Goal: Task Accomplishment & Management: Manage account settings

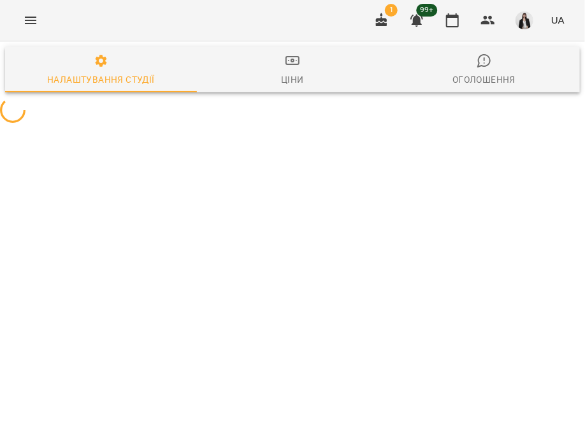
click at [29, 20] on icon "Menu" at bounding box center [30, 21] width 11 height 8
select select "**"
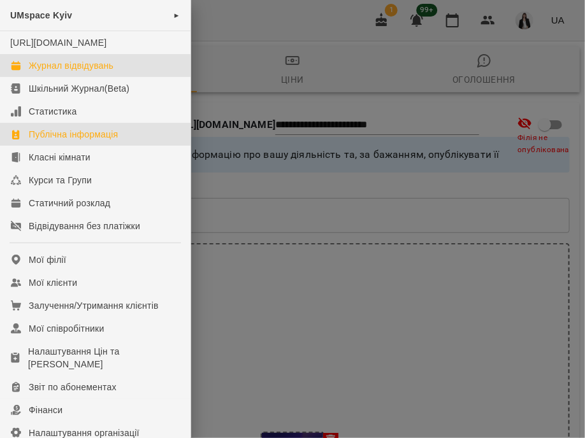
click at [122, 76] on link "Журнал відвідувань" at bounding box center [95, 65] width 190 height 23
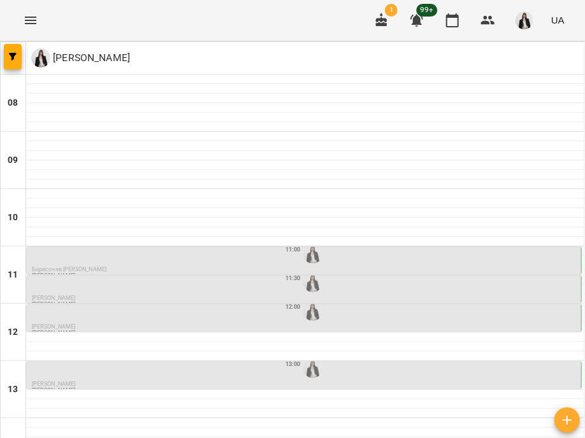
click at [250, 261] on div "11:00" at bounding box center [305, 254] width 547 height 24
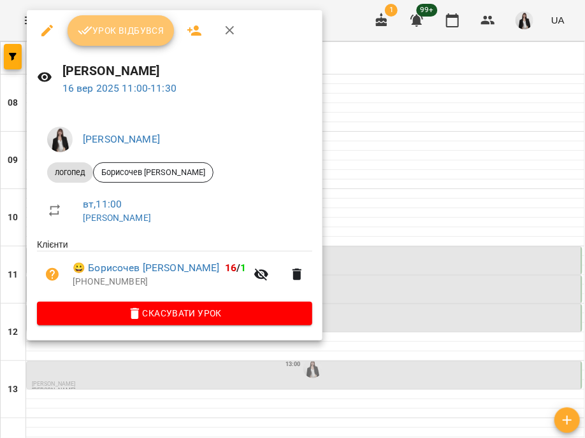
click at [146, 30] on span "Урок відбувся" at bounding box center [121, 30] width 87 height 15
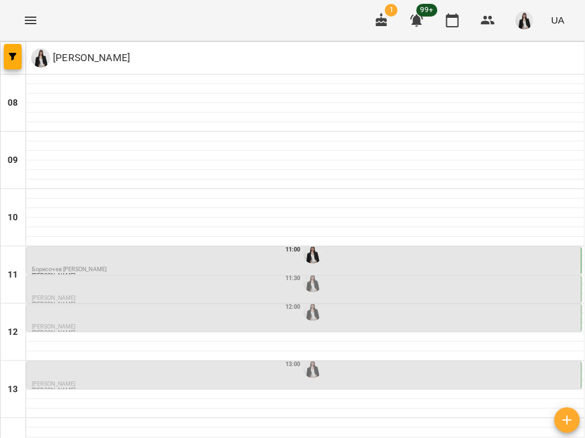
click at [171, 293] on div "11:30" at bounding box center [305, 283] width 547 height 24
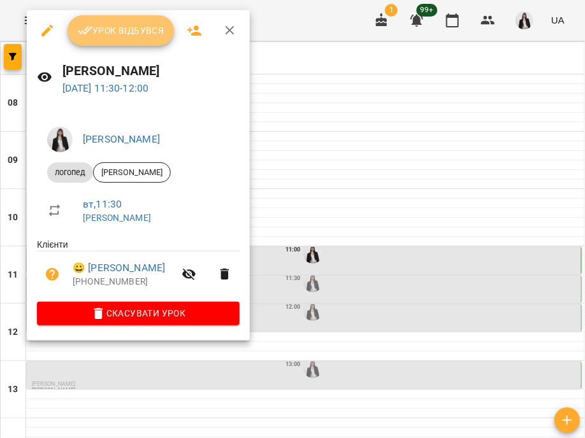
click at [75, 31] on button "Урок відбувся" at bounding box center [121, 30] width 107 height 31
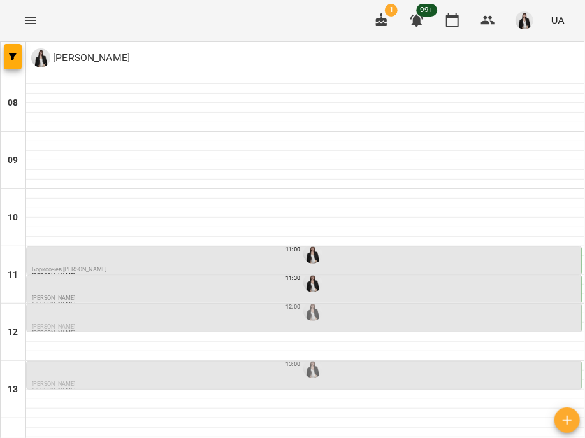
scroll to position [79, 0]
click at [229, 299] on div "12:00" at bounding box center [305, 311] width 547 height 24
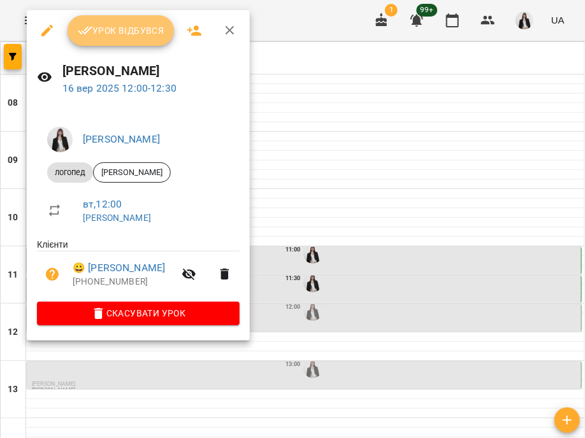
click at [87, 31] on icon "button" at bounding box center [85, 31] width 15 height 8
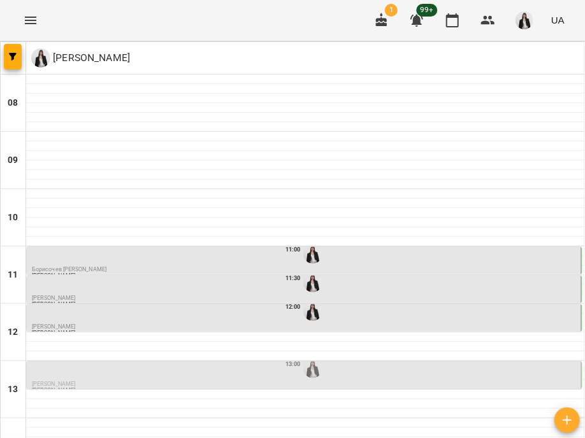
scroll to position [136, 0]
click at [224, 382] on p "[PERSON_NAME]" at bounding box center [305, 385] width 547 height 6
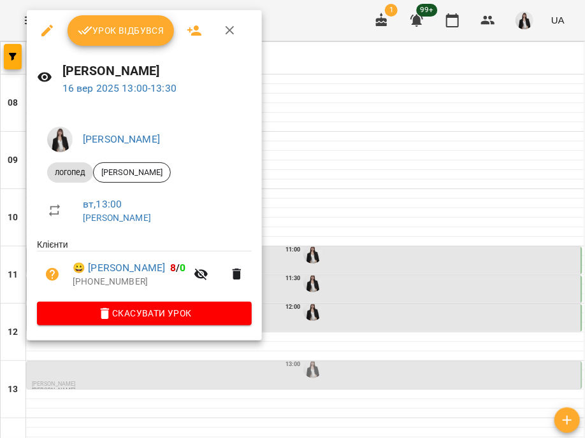
click at [159, 27] on span "Урок відбувся" at bounding box center [121, 30] width 87 height 15
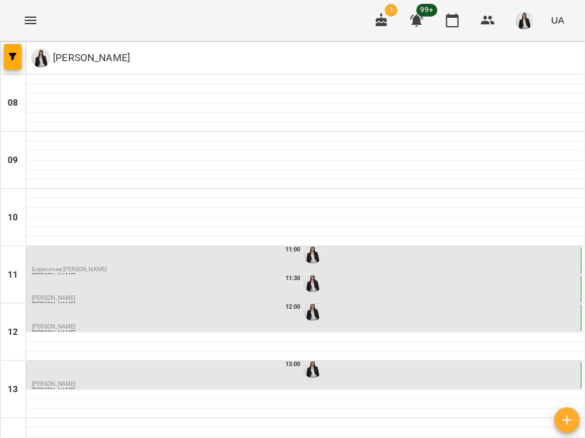
scroll to position [234, 0]
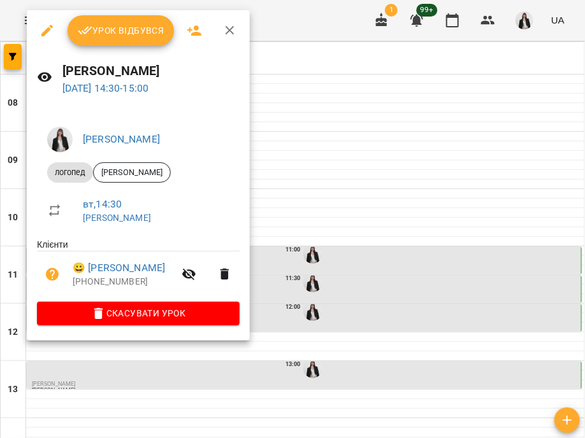
click at [131, 34] on span "Урок відбувся" at bounding box center [121, 30] width 87 height 15
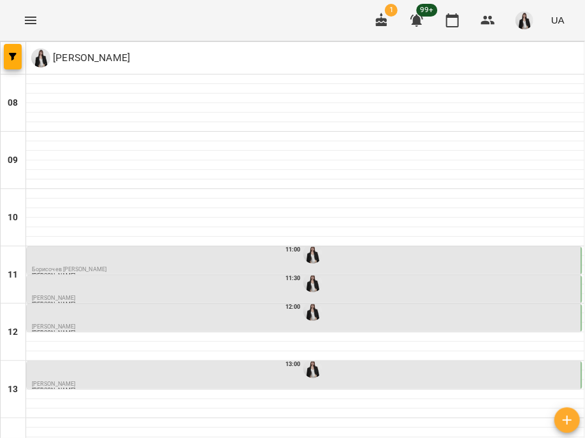
scroll to position [261, 0]
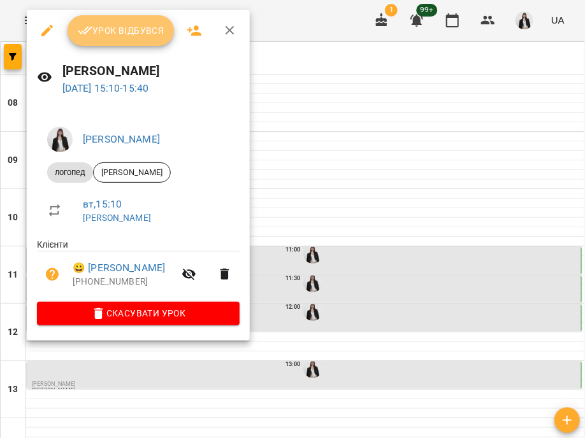
click at [87, 36] on icon "button" at bounding box center [85, 30] width 15 height 15
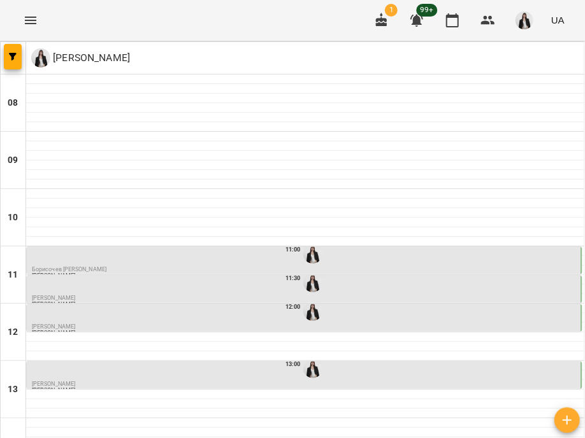
scroll to position [364, 0]
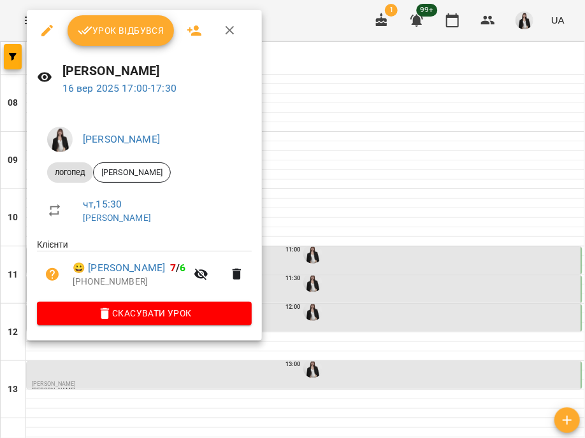
click at [97, 27] on span "Урок відбувся" at bounding box center [121, 30] width 87 height 15
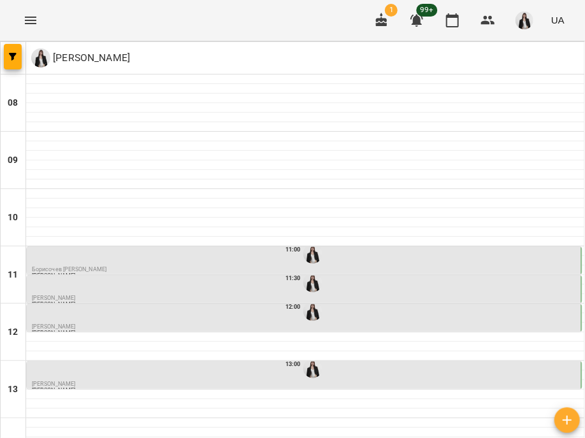
scroll to position [366, 0]
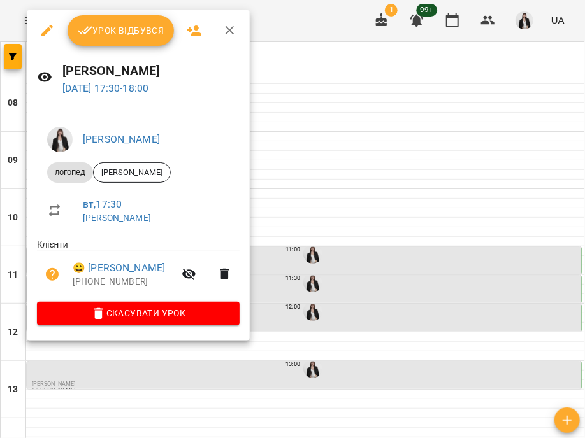
click at [96, 38] on span "Урок відбувся" at bounding box center [121, 30] width 87 height 15
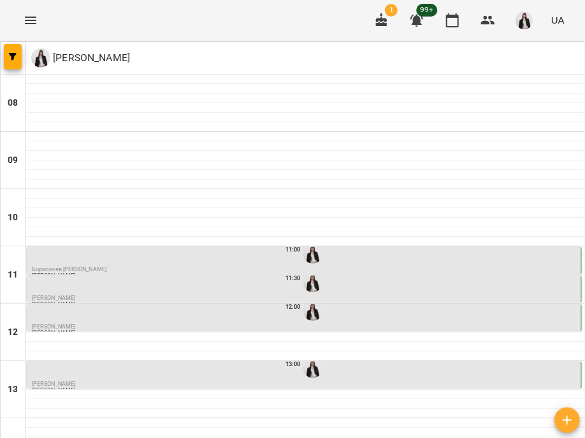
scroll to position [452, 0]
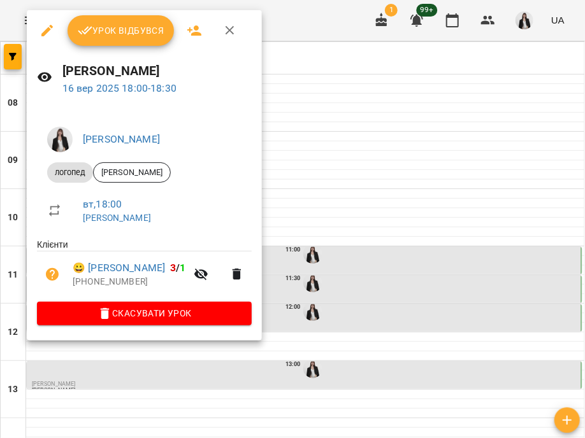
click at [93, 32] on span "Урок відбувся" at bounding box center [121, 30] width 87 height 15
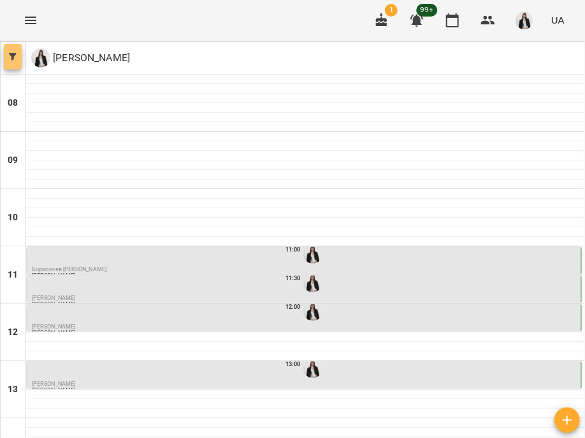
click at [15, 52] on button "button" at bounding box center [13, 56] width 18 height 25
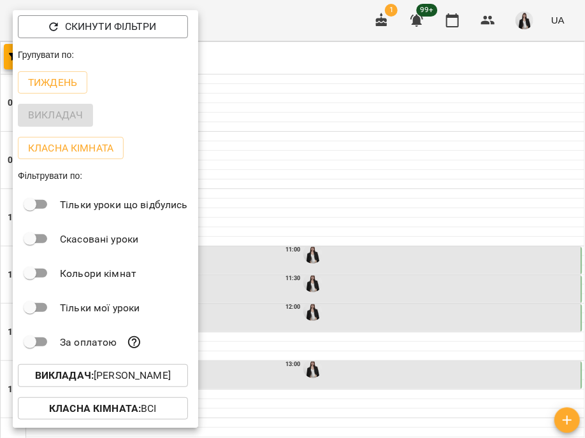
click at [280, 23] on div at bounding box center [292, 219] width 585 height 438
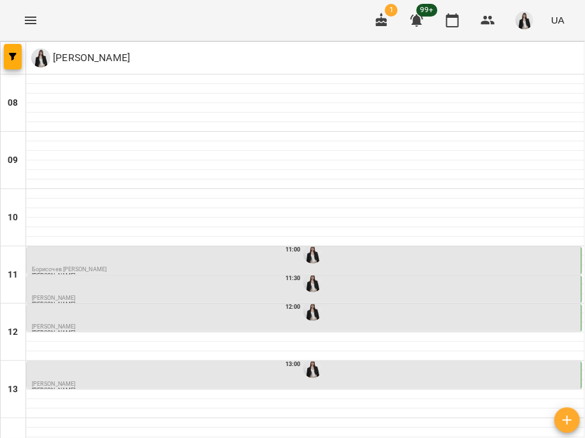
click at [27, 17] on icon "Menu" at bounding box center [30, 21] width 11 height 8
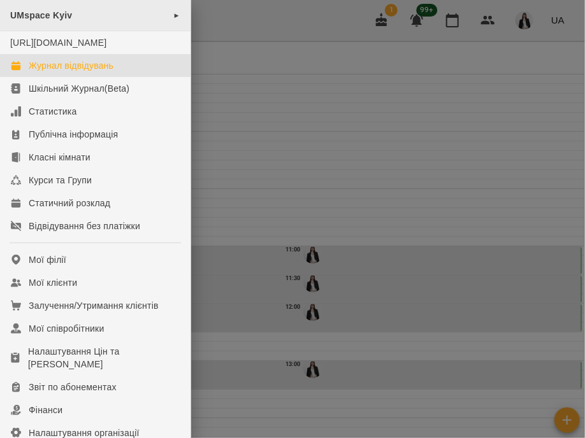
click at [138, 22] on div "UMspace Kyiv ►" at bounding box center [95, 15] width 190 height 31
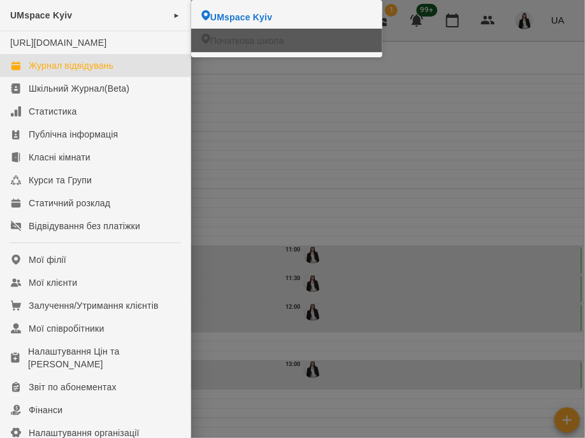
click at [208, 36] on icon at bounding box center [205, 39] width 8 height 10
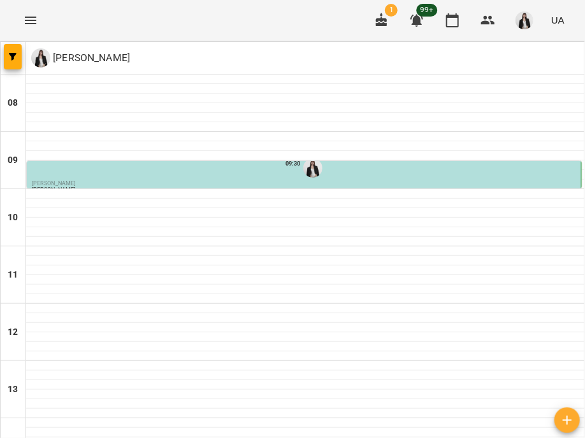
click at [194, 181] on p "[PERSON_NAME]" at bounding box center [305, 184] width 547 height 6
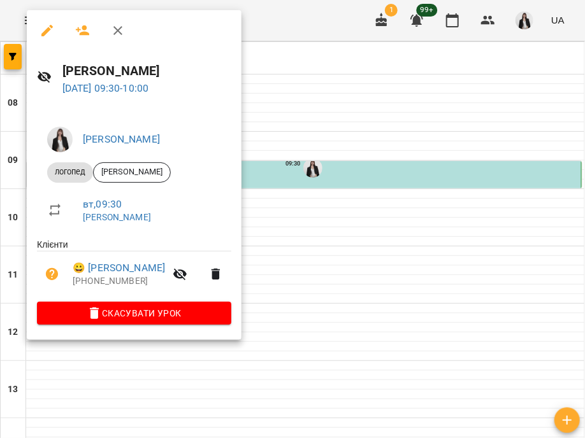
click at [278, 134] on div at bounding box center [292, 219] width 585 height 438
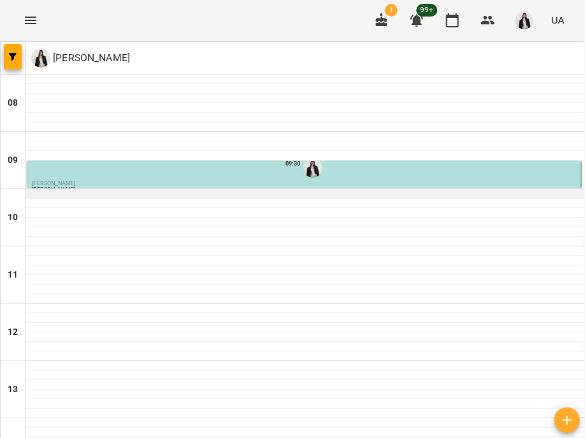
click at [138, 190] on div at bounding box center [305, 194] width 558 height 10
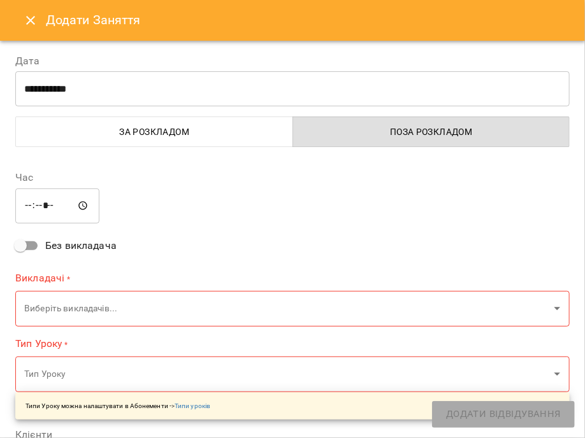
type input "*******"
type input "**********"
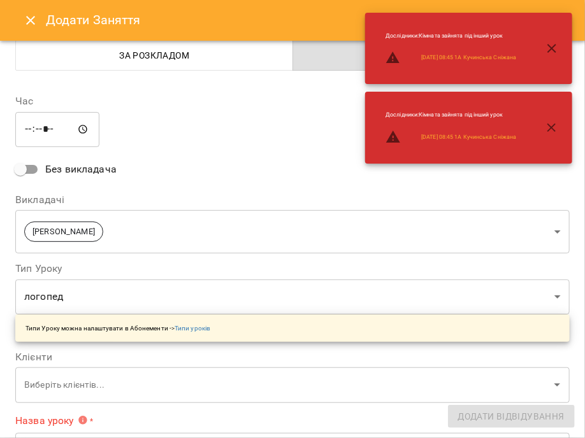
scroll to position [104, 0]
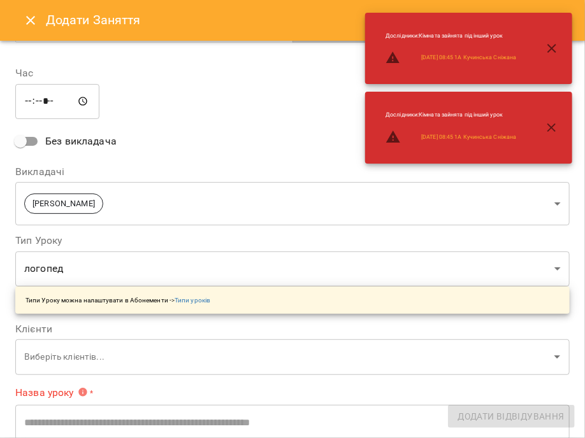
click at [90, 362] on body "**********" at bounding box center [292, 417] width 585 height 834
type input "**********"
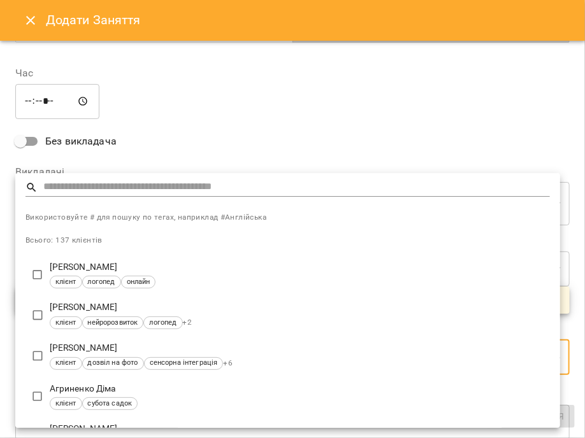
click at [70, 192] on input "text" at bounding box center [296, 187] width 506 height 18
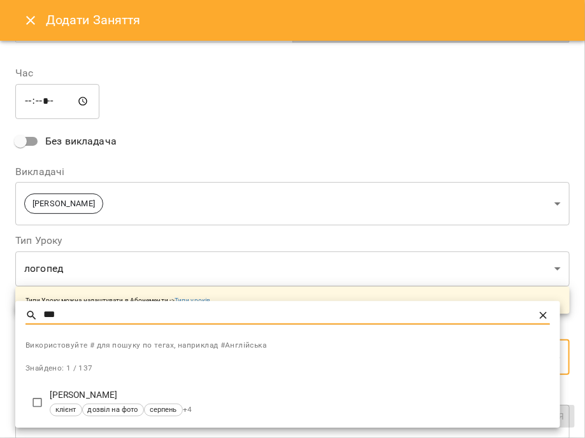
type input "***"
type input "**********"
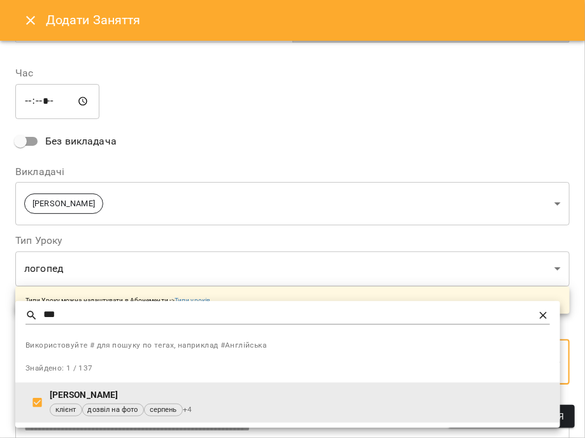
click at [166, 141] on div at bounding box center [292, 219] width 585 height 438
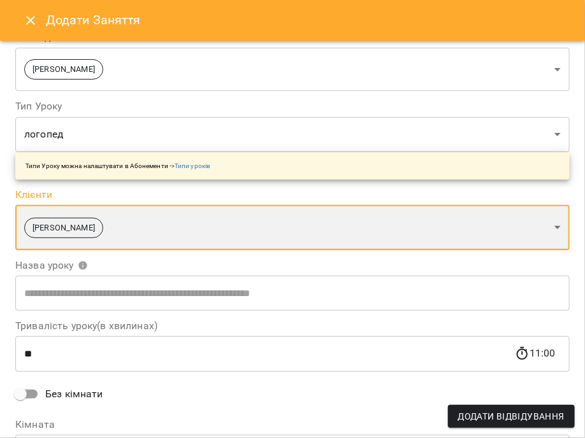
scroll to position [324, 0]
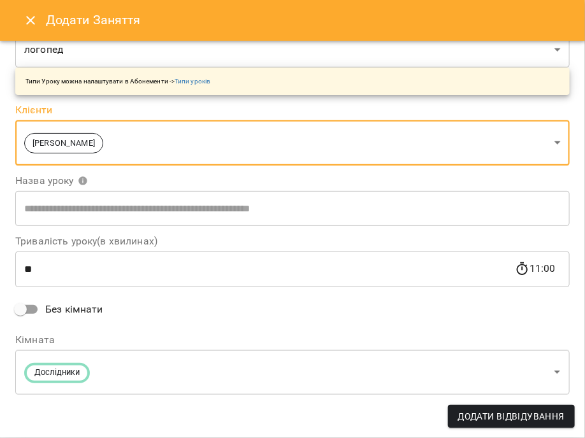
click at [89, 207] on input "text" at bounding box center [292, 209] width 554 height 36
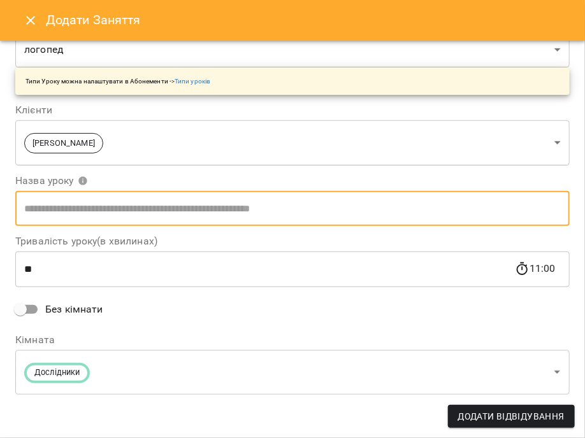
click at [62, 280] on input "**" at bounding box center [264, 270] width 499 height 36
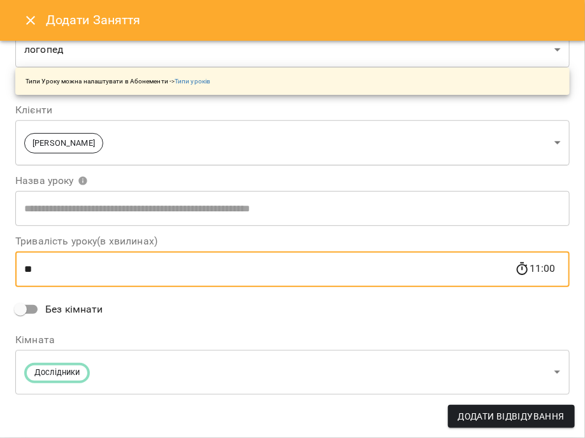
type input "*"
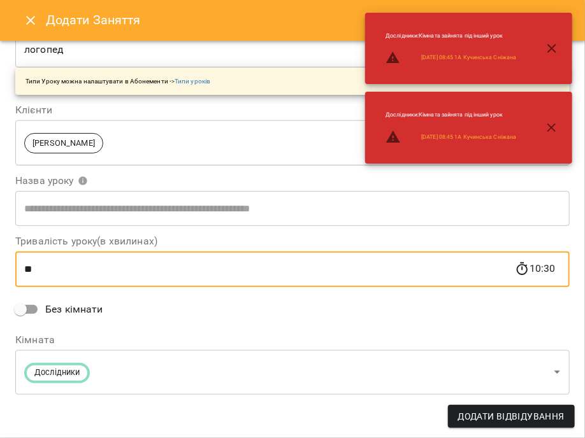
type input "**"
click at [72, 377] on body "**********" at bounding box center [292, 417] width 585 height 834
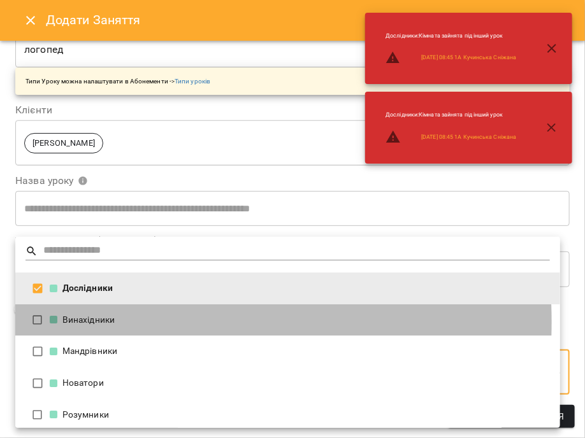
click at [89, 322] on div "Винахідники" at bounding box center [300, 320] width 500 height 13
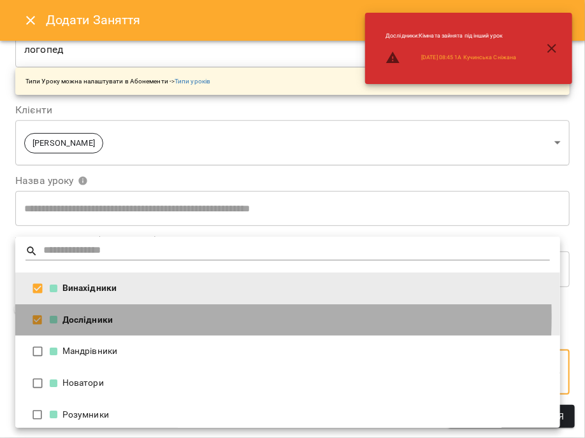
click at [79, 317] on div "Дослідники" at bounding box center [300, 320] width 500 height 13
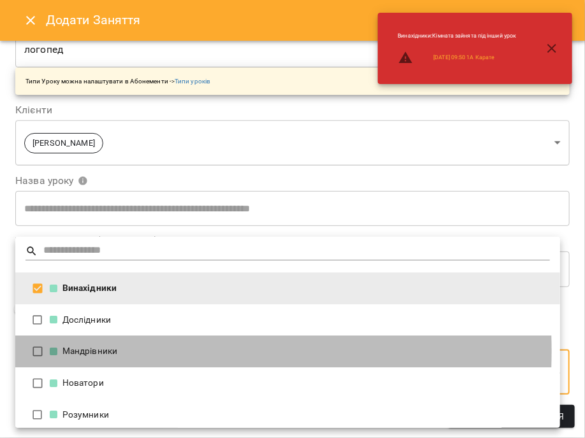
click at [84, 351] on div "Мандрівники" at bounding box center [300, 351] width 500 height 13
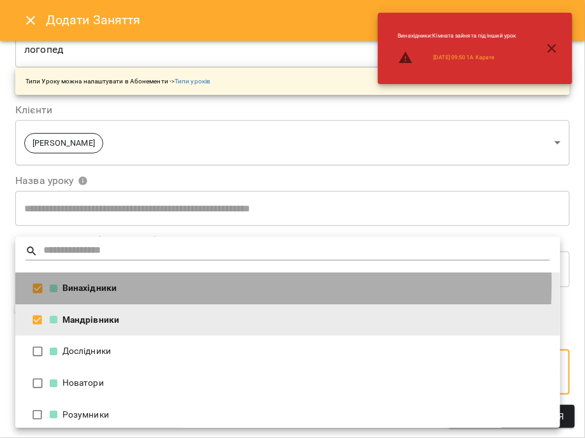
click at [93, 284] on div "Винахідники" at bounding box center [300, 288] width 500 height 13
type input "**********"
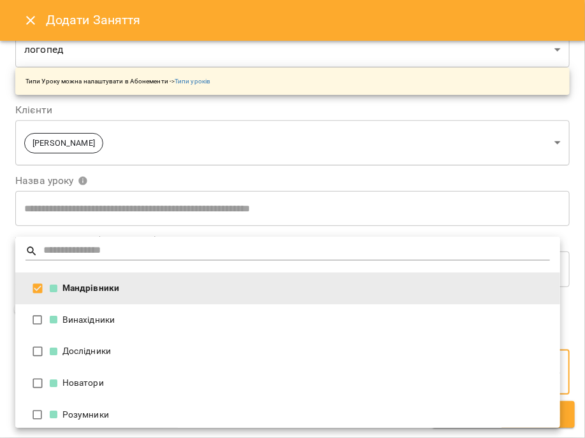
click at [199, 234] on div at bounding box center [292, 219] width 585 height 438
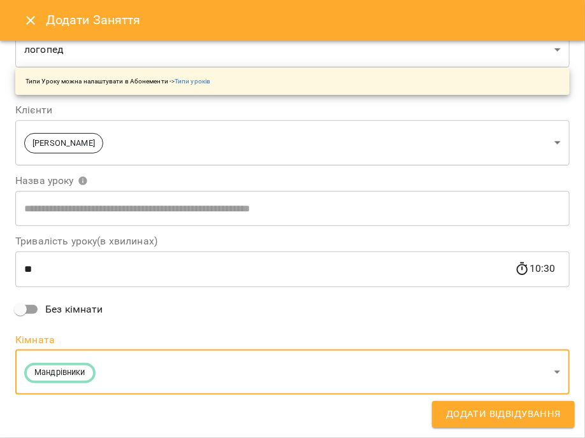
click at [510, 413] on span "Додати Відвідування" at bounding box center [503, 414] width 115 height 17
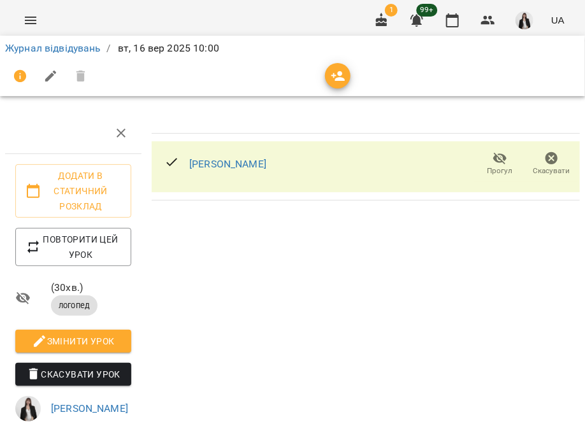
click at [157, 164] on div "[PERSON_NAME]" at bounding box center [215, 164] width 122 height 41
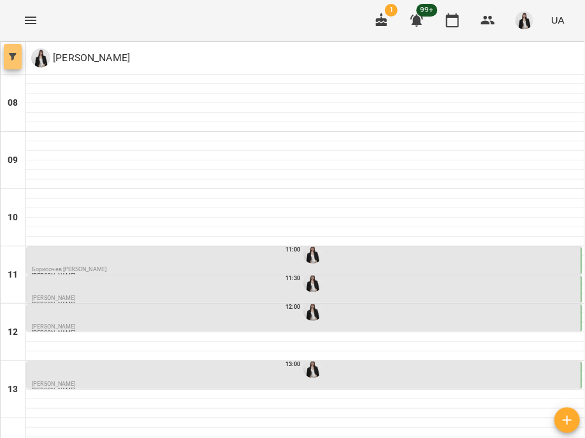
click at [18, 55] on span "button" at bounding box center [13, 57] width 18 height 8
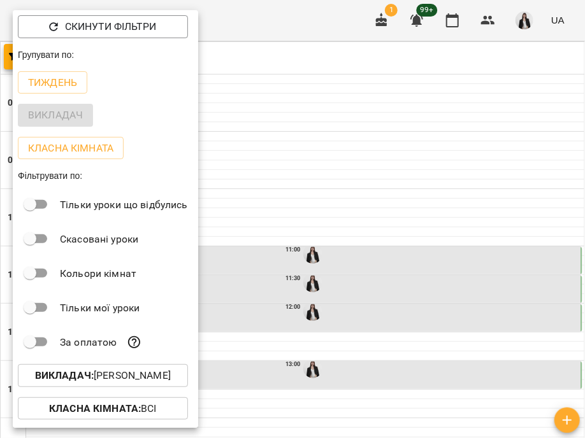
click at [262, 32] on div at bounding box center [292, 219] width 585 height 438
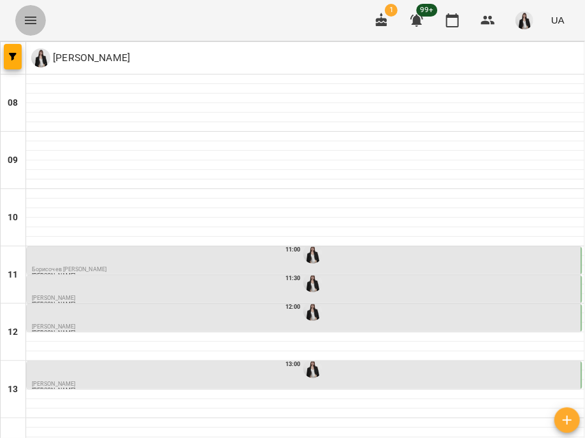
click at [25, 13] on icon "Menu" at bounding box center [30, 20] width 15 height 15
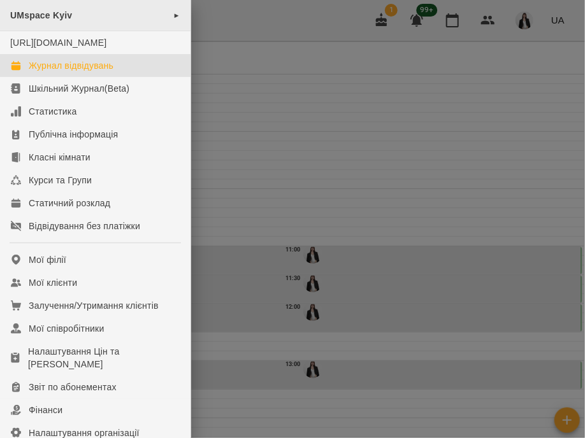
click at [102, 13] on div "UMspace Kyiv ►" at bounding box center [95, 15] width 190 height 31
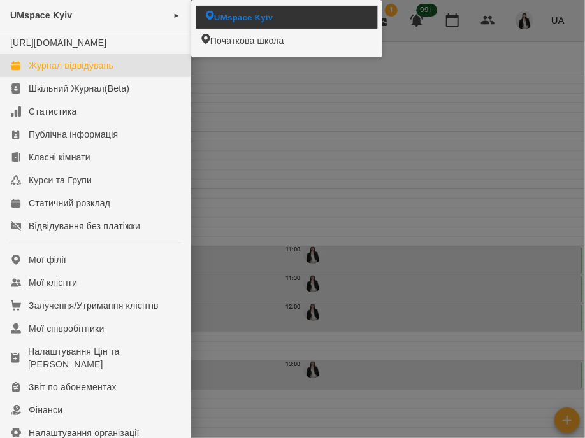
click at [221, 22] on span "UMspace Kyiv" at bounding box center [243, 17] width 59 height 12
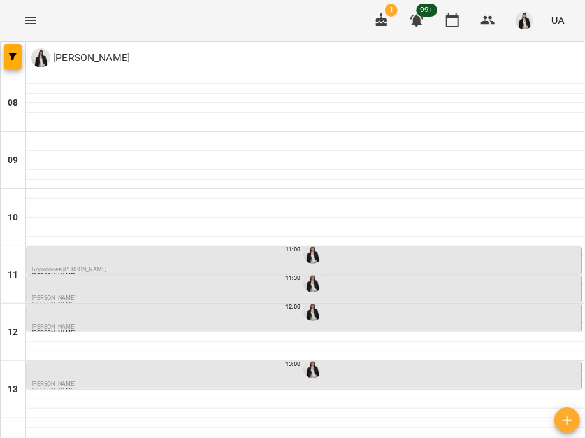
click at [27, 16] on icon "Menu" at bounding box center [30, 20] width 15 height 15
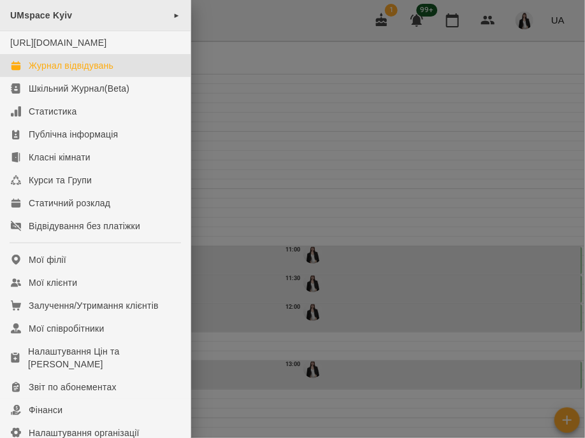
click at [132, 17] on div "UMspace Kyiv ►" at bounding box center [95, 15] width 190 height 31
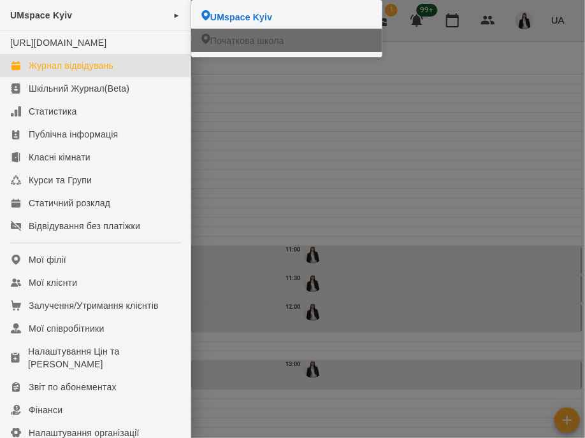
click at [227, 47] on li "Початкова школа" at bounding box center [286, 41] width 191 height 24
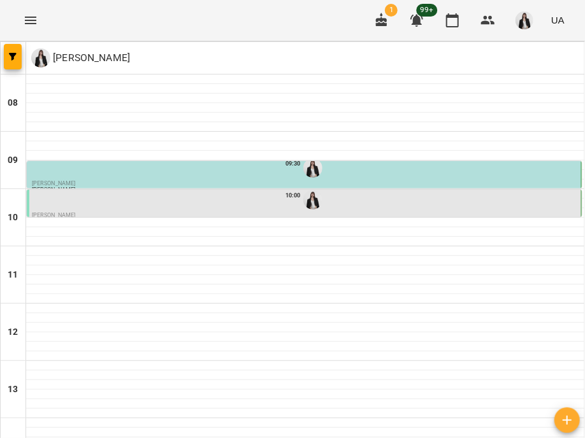
click at [320, 199] on div at bounding box center [313, 200] width 24 height 24
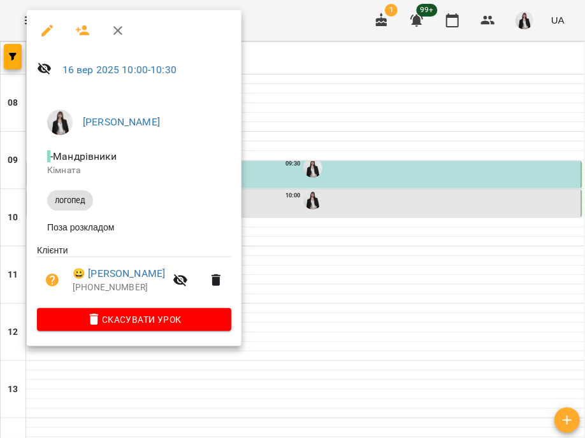
click at [303, 32] on div at bounding box center [292, 219] width 585 height 438
